Goal: Find specific page/section: Find specific page/section

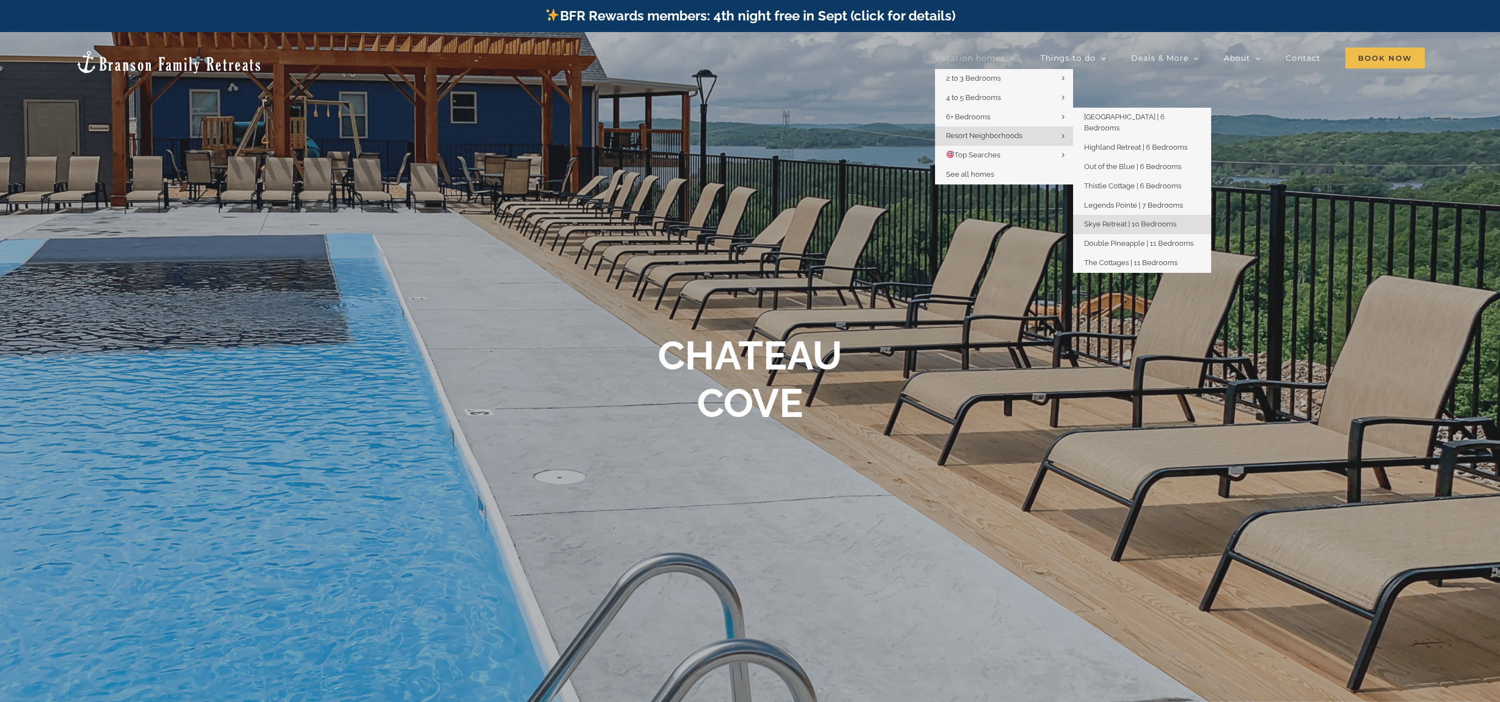
click at [1120, 220] on span "Skye Retreat | 10 Bedrooms" at bounding box center [1130, 224] width 92 height 8
